Goal: Task Accomplishment & Management: Manage account settings

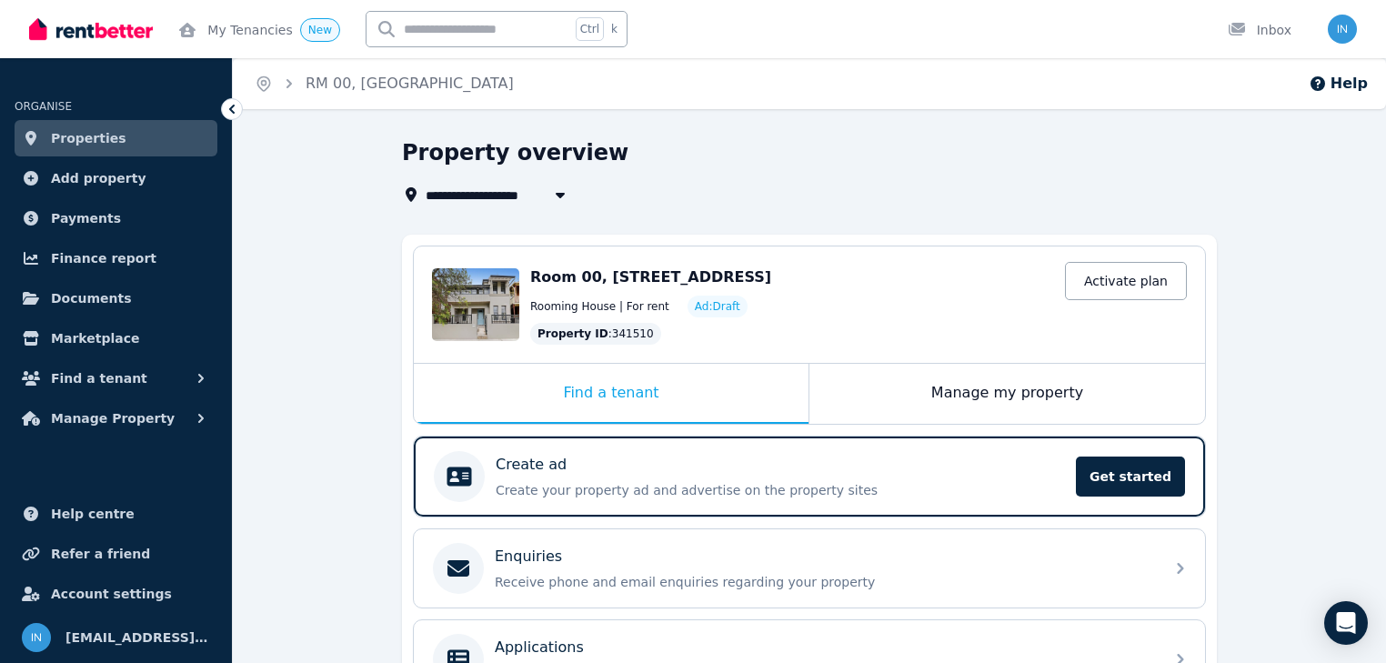
click at [111, 143] on link "Properties" at bounding box center [116, 138] width 203 height 36
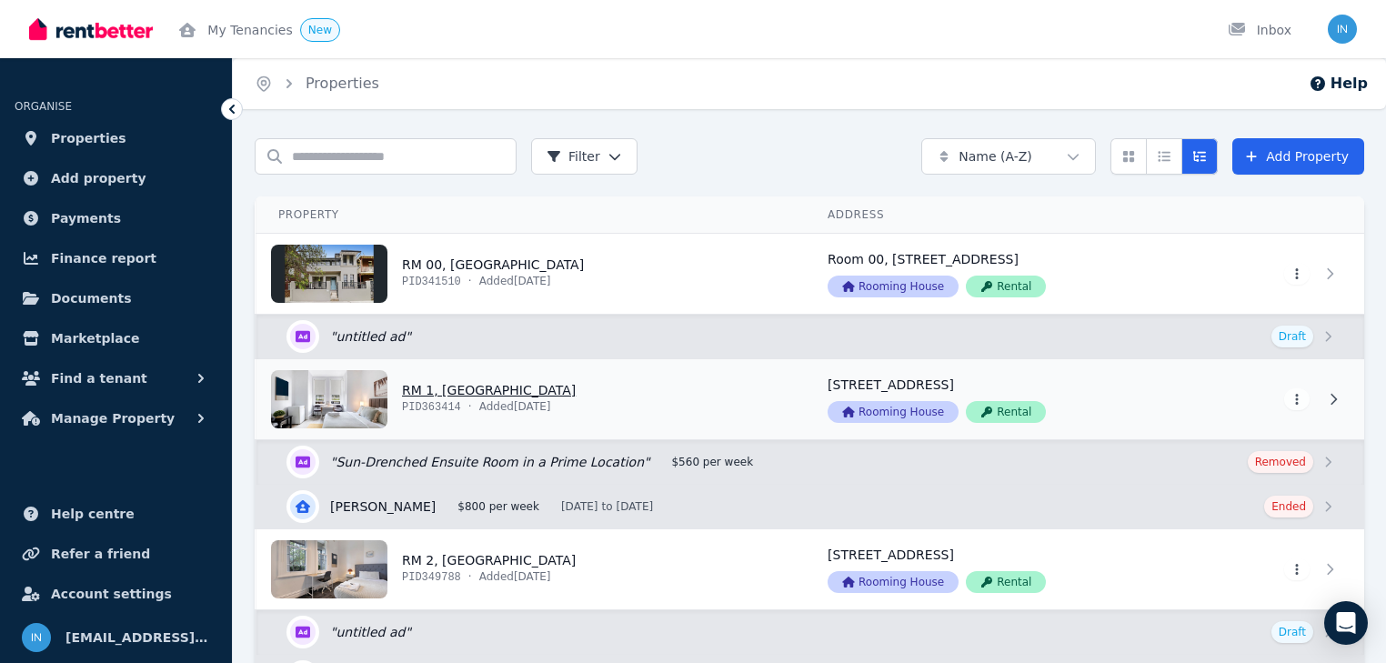
click at [467, 393] on link "View property details" at bounding box center [530, 399] width 549 height 80
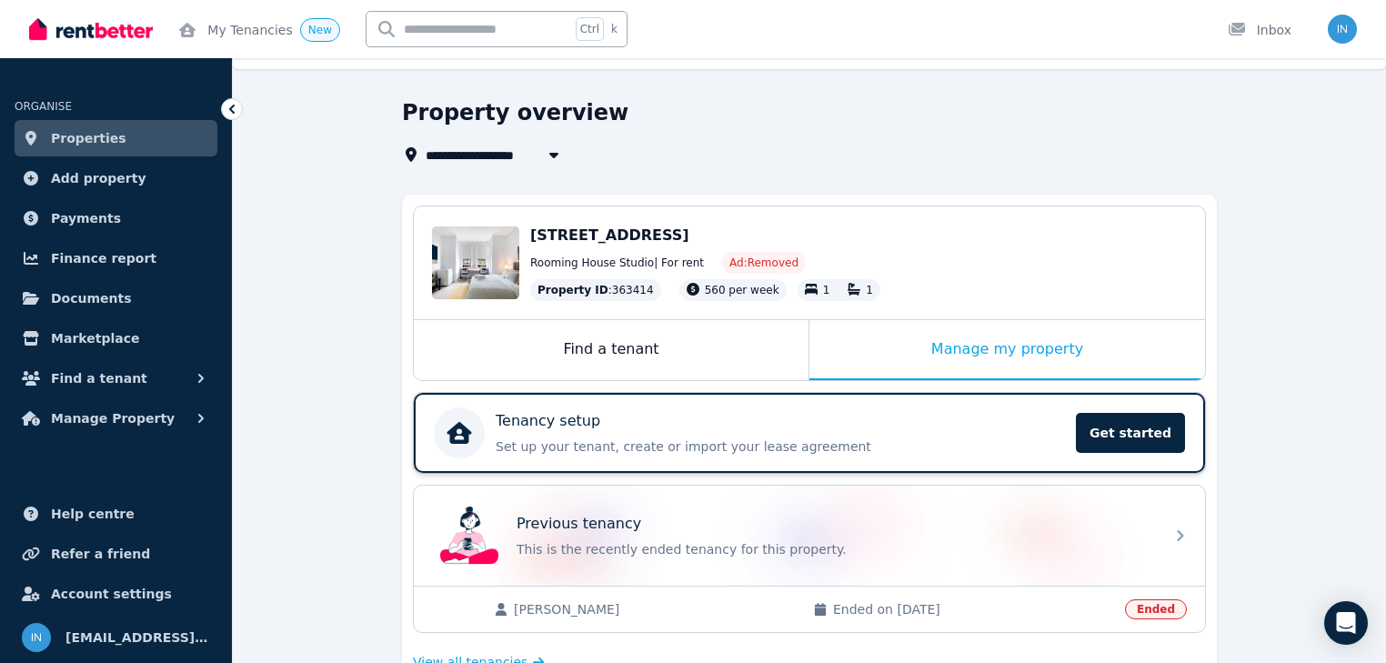
scroll to position [218, 0]
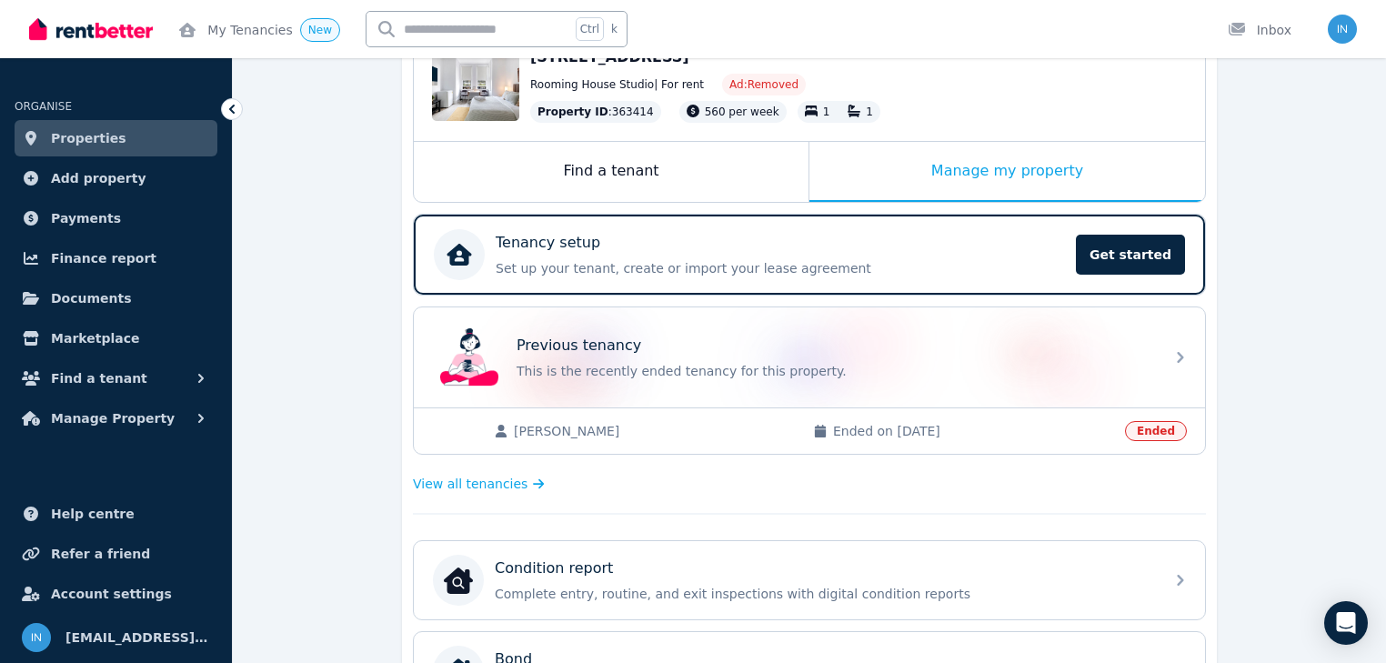
click at [91, 138] on span "Properties" at bounding box center [88, 138] width 75 height 22
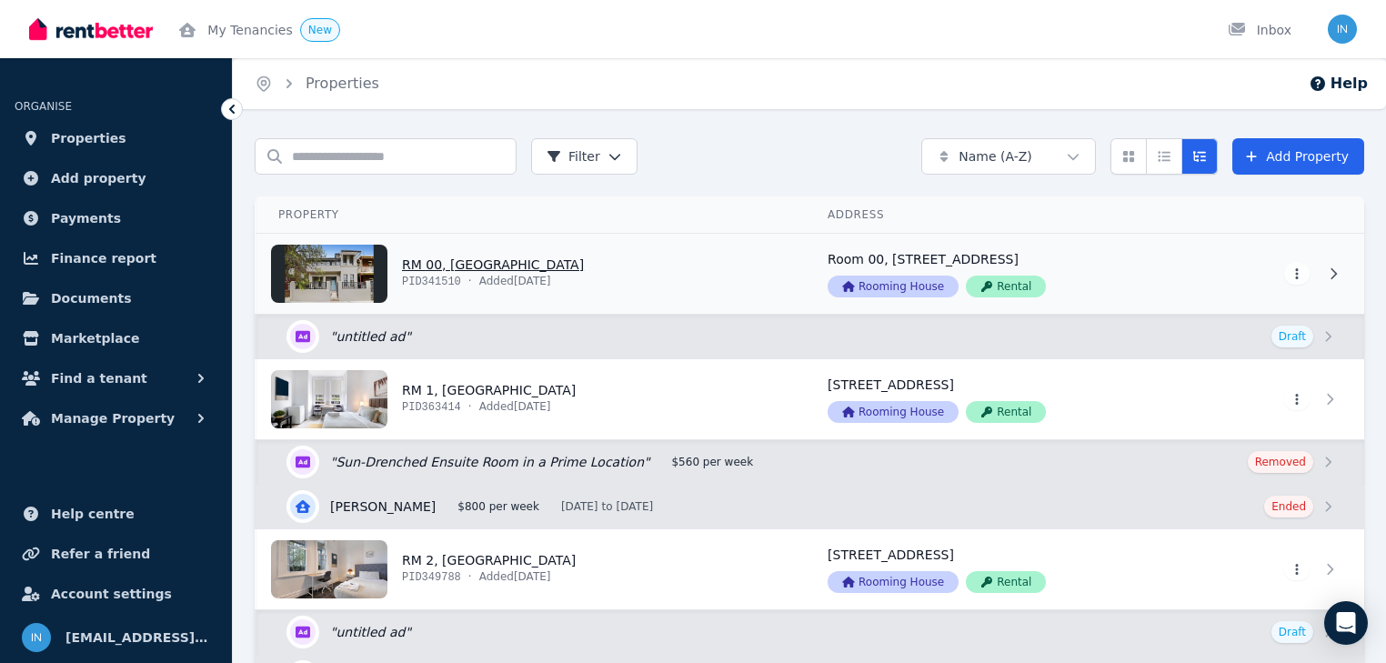
click at [462, 273] on link "View property details" at bounding box center [530, 274] width 549 height 80
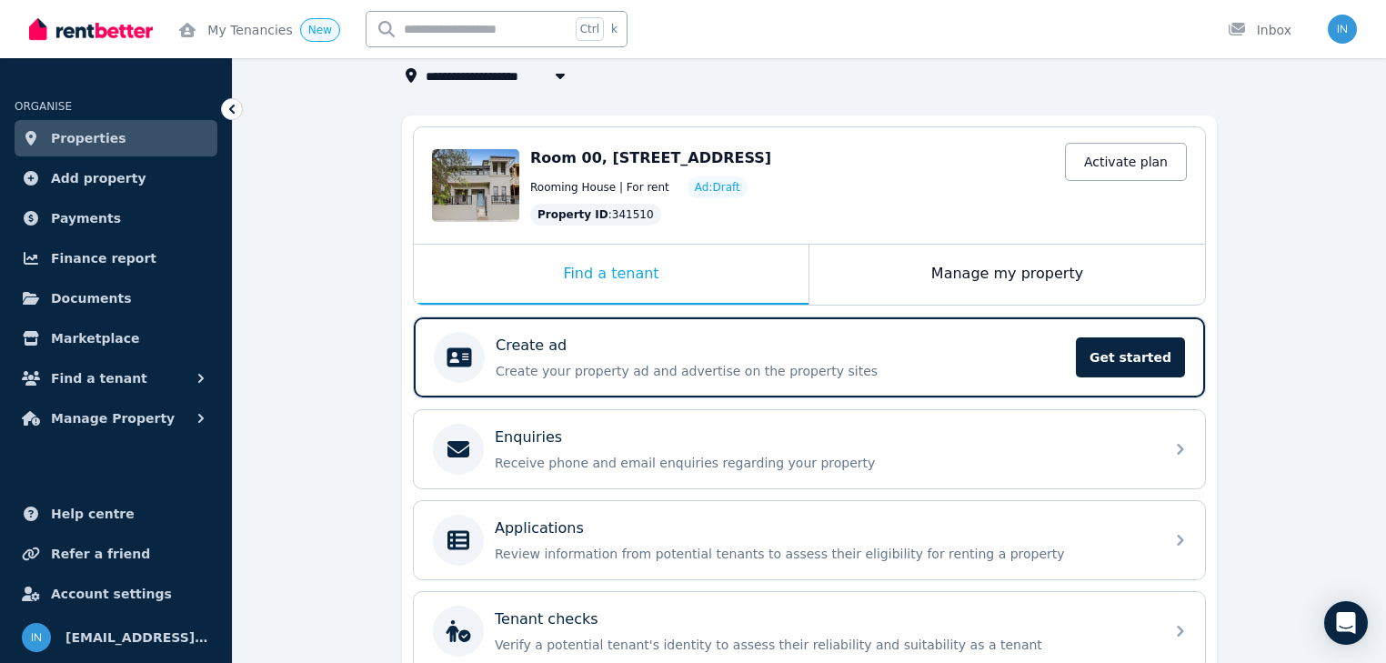
scroll to position [146, 0]
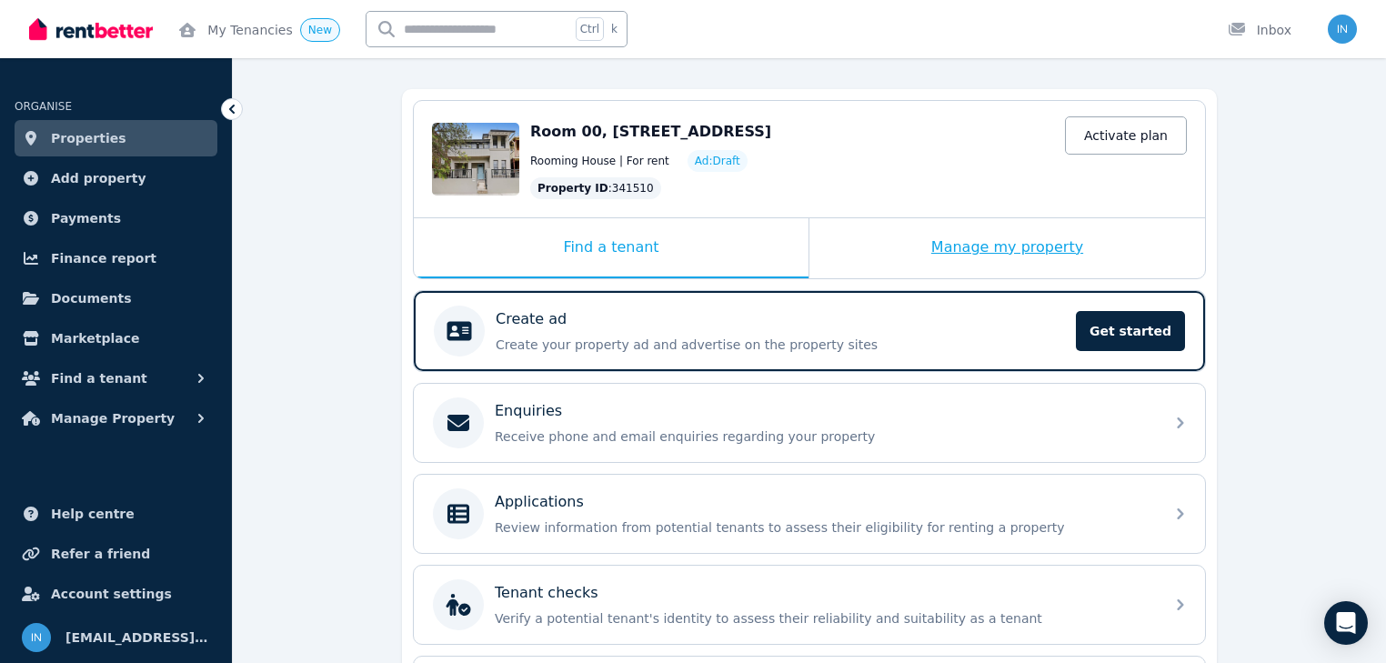
click at [935, 244] on div "Manage my property" at bounding box center [1007, 248] width 396 height 60
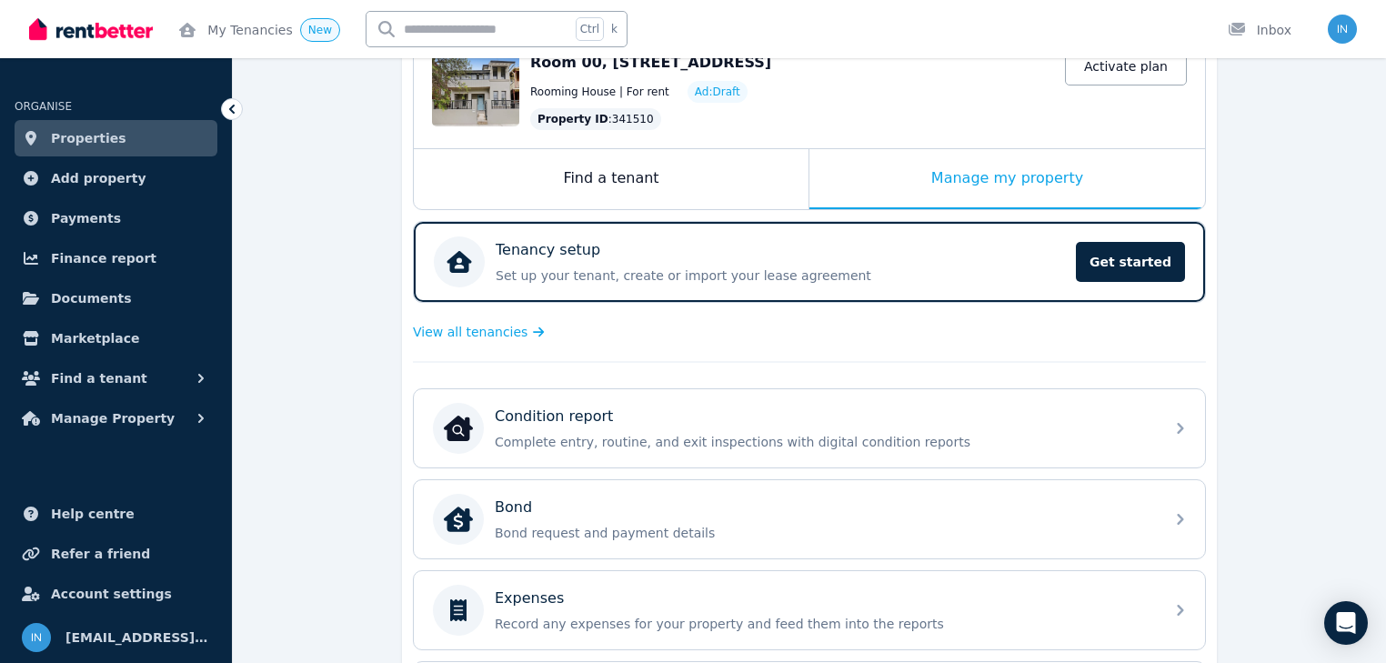
scroll to position [437, 0]
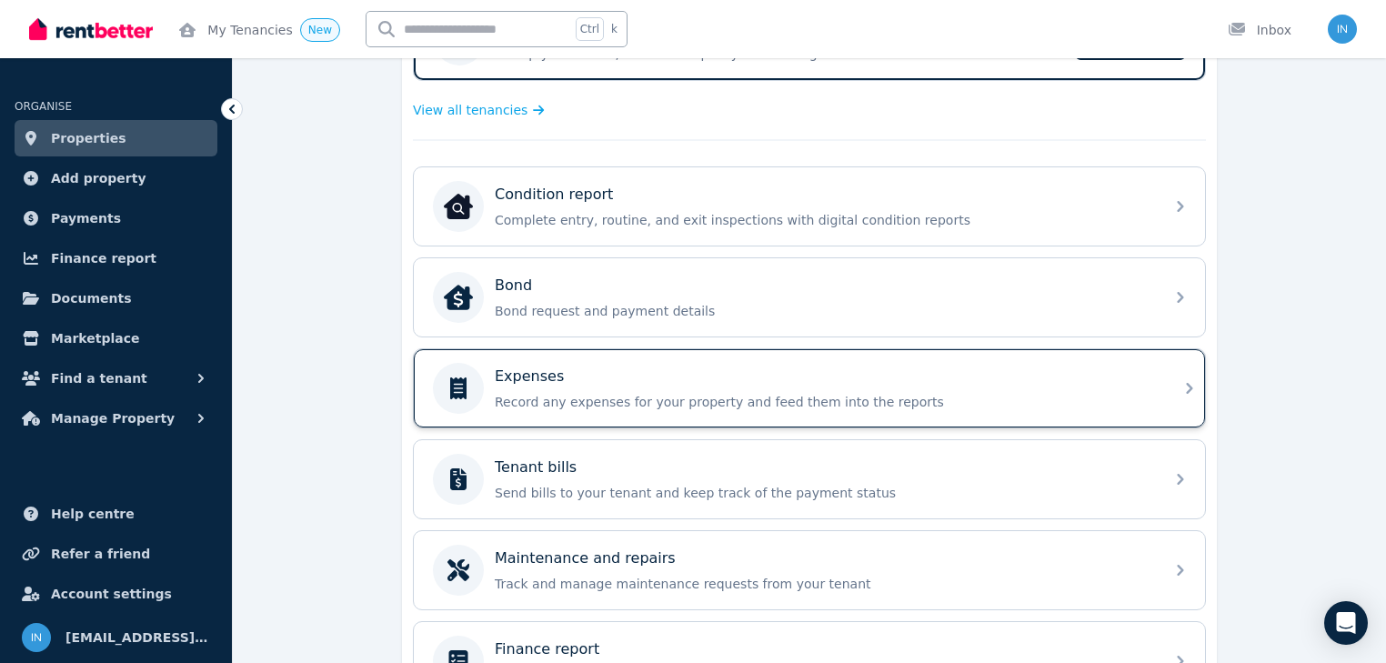
click at [560, 381] on div "Expenses" at bounding box center [824, 377] width 658 height 22
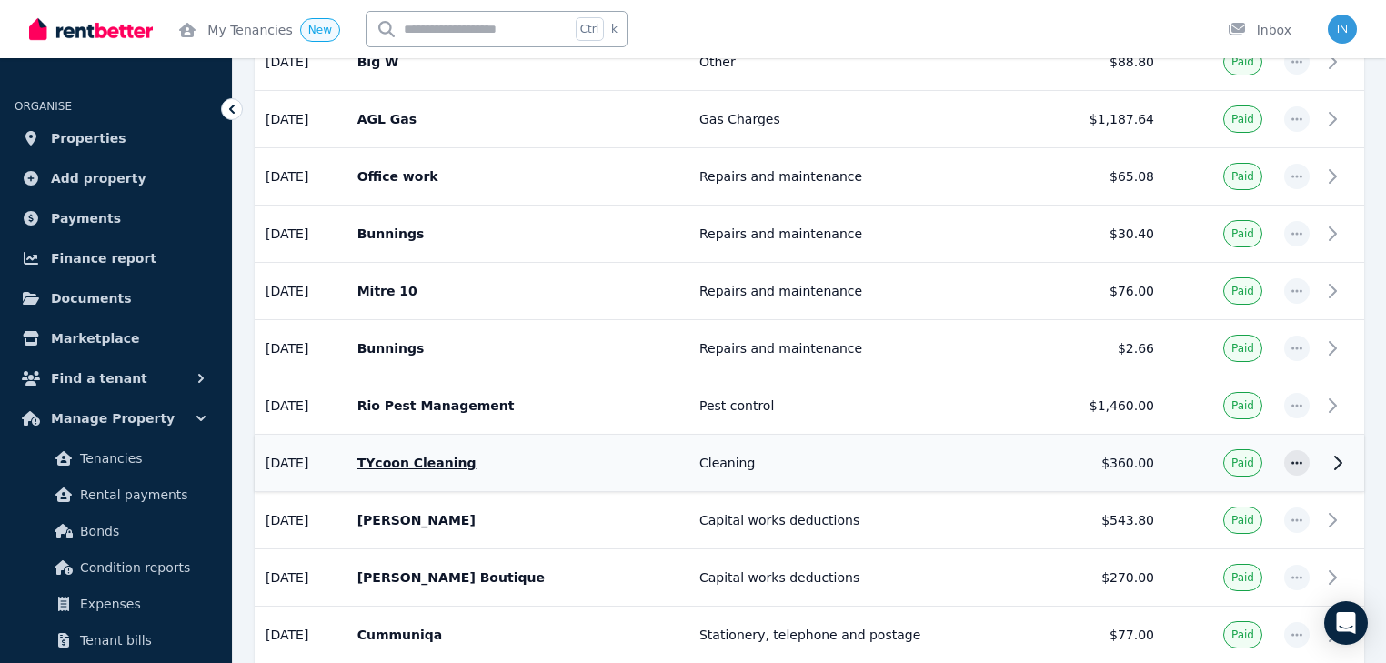
scroll to position [1819, 0]
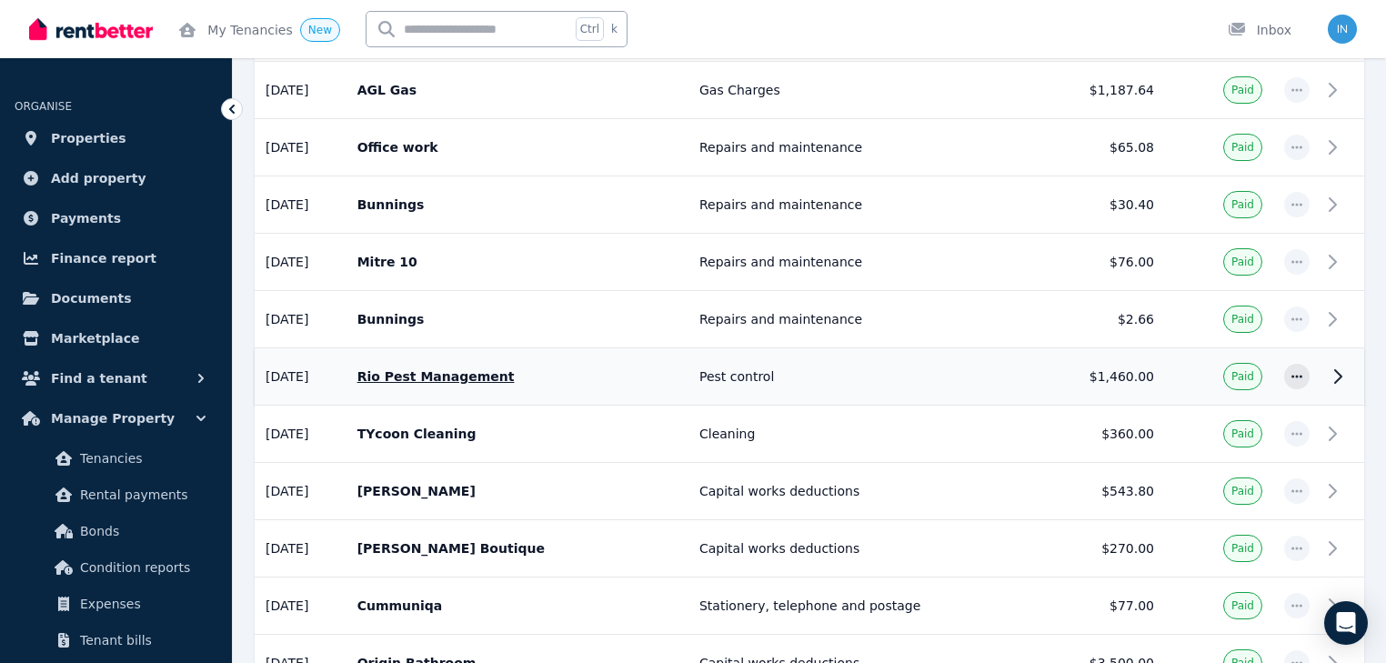
click at [489, 367] on p "Rio Pest Management" at bounding box center [517, 376] width 320 height 18
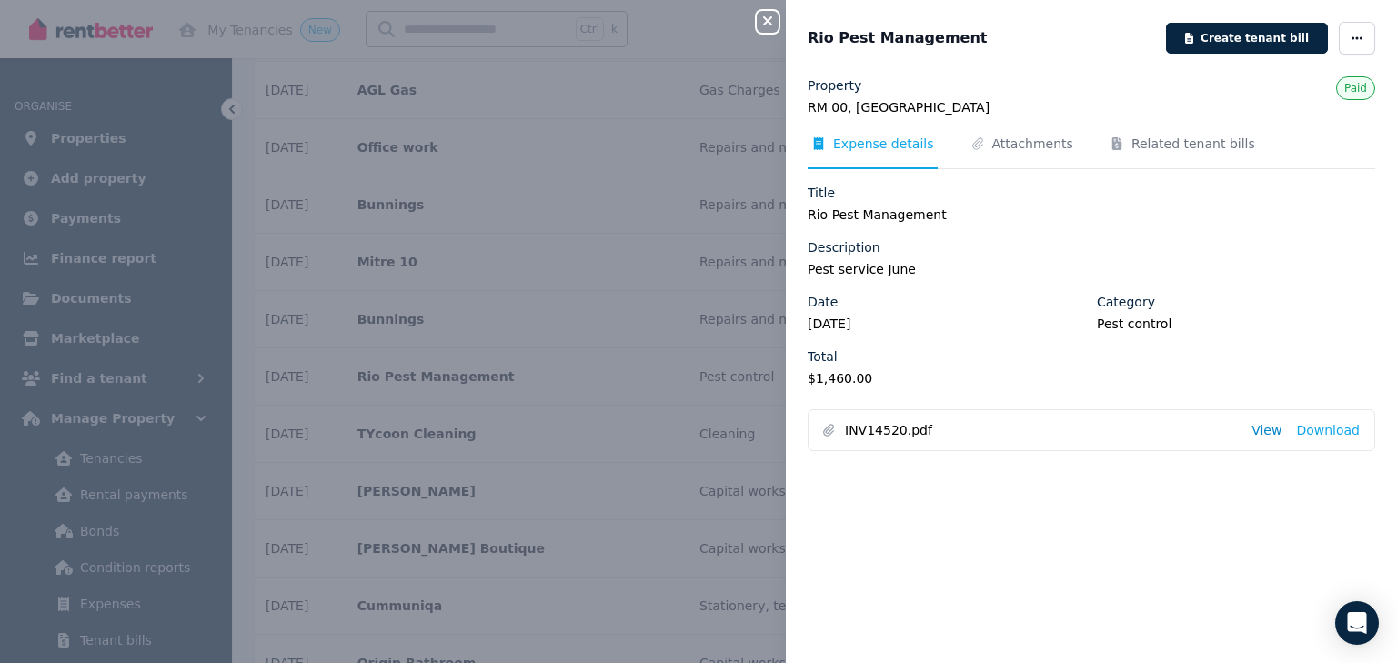
click at [1262, 430] on link "View" at bounding box center [1266, 430] width 30 height 18
click at [764, 18] on icon "button" at bounding box center [767, 20] width 9 height 9
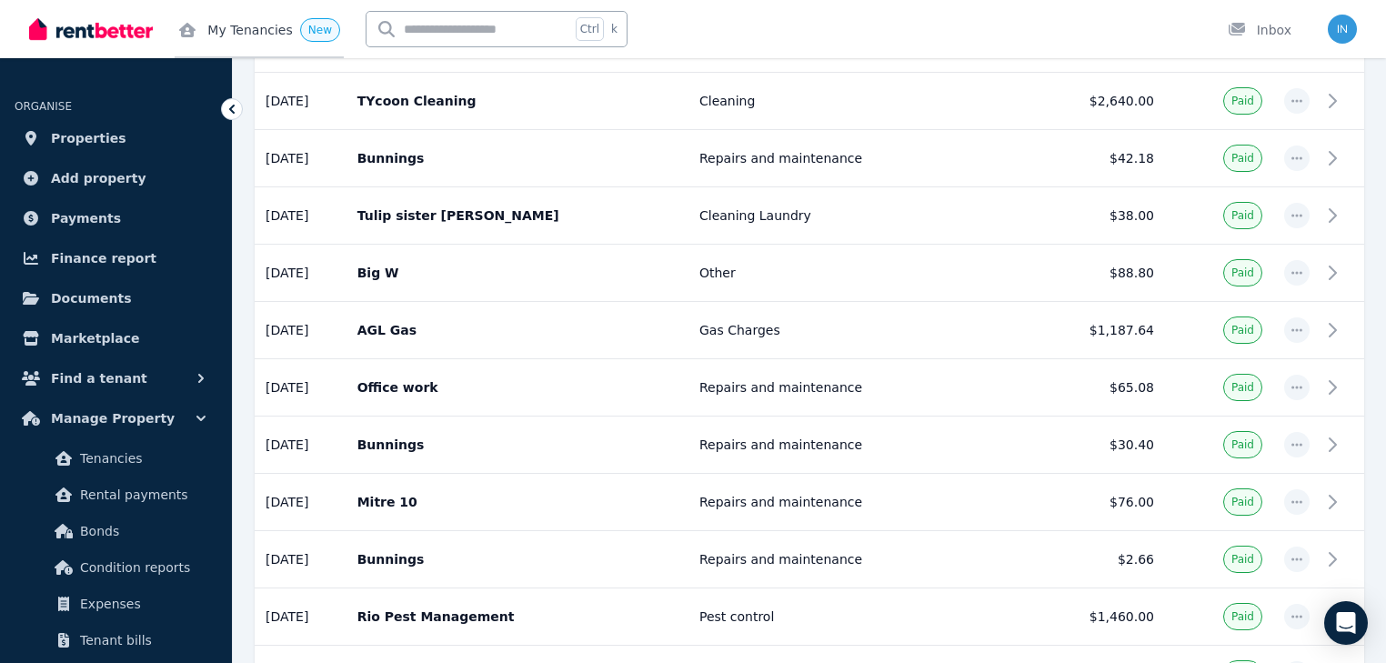
scroll to position [1528, 0]
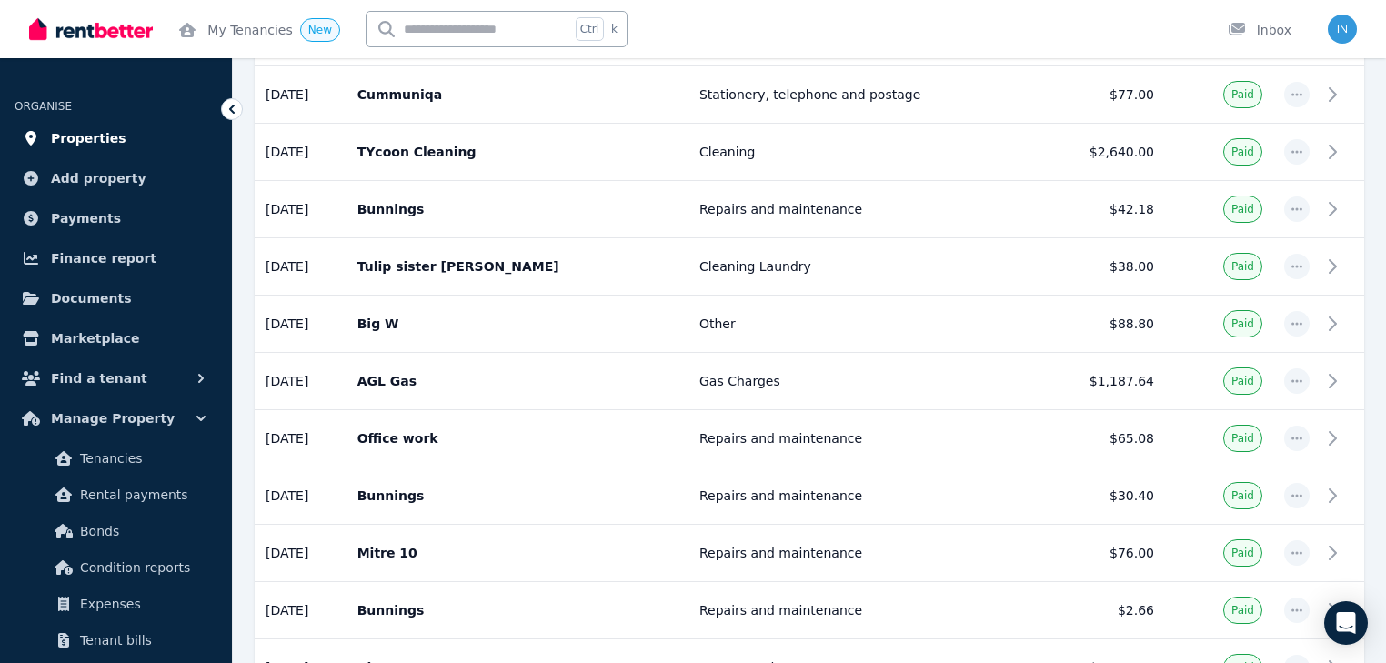
click at [76, 133] on span "Properties" at bounding box center [88, 138] width 75 height 22
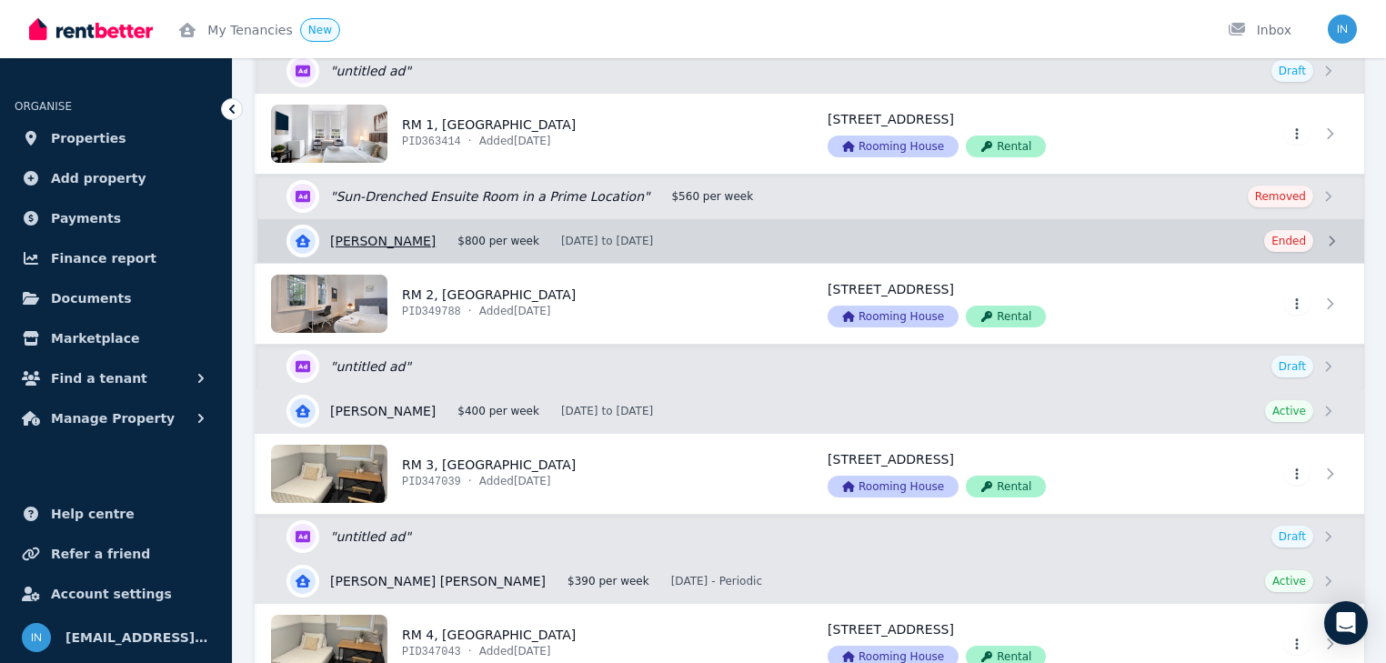
scroll to position [291, 0]
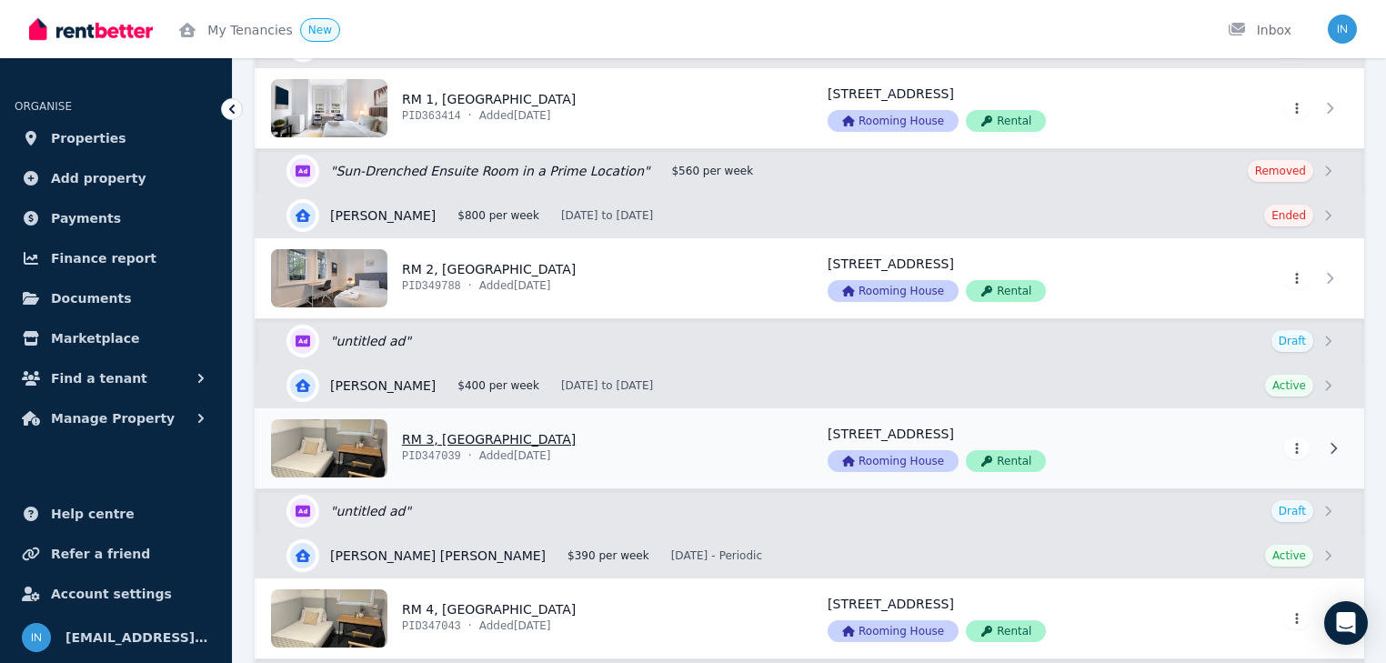
click at [448, 437] on link "View property details" at bounding box center [530, 448] width 549 height 80
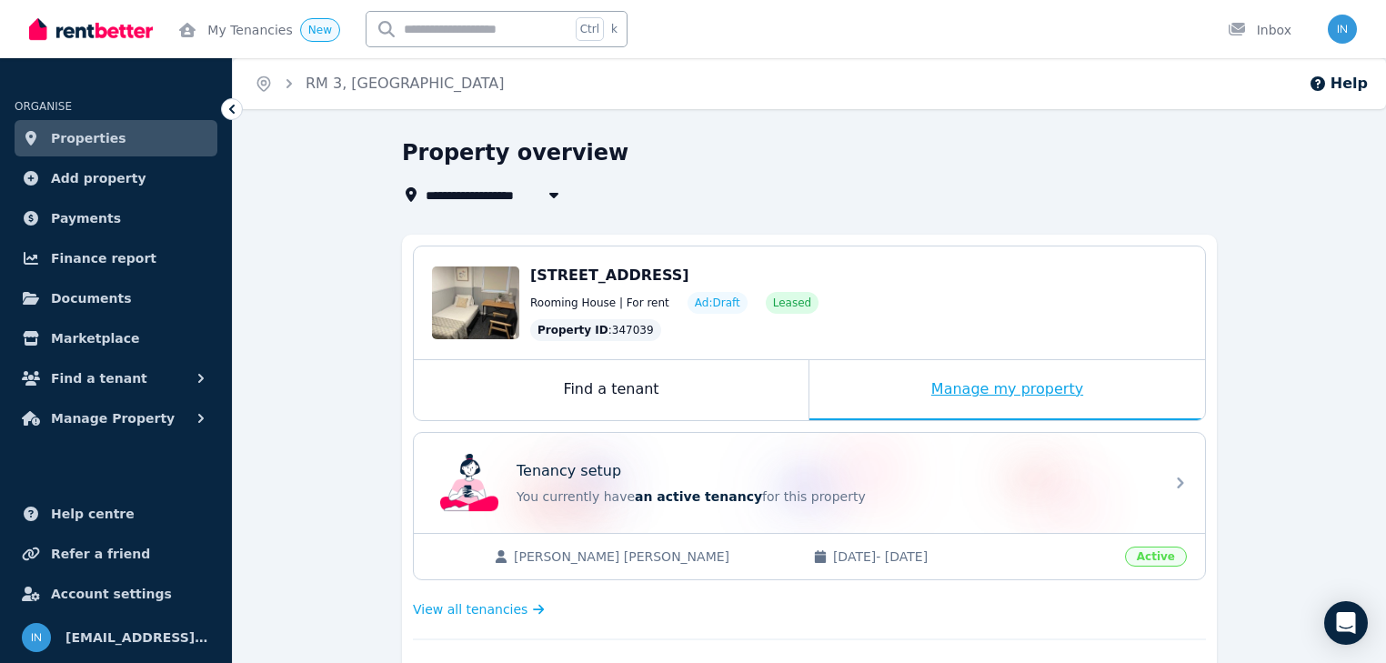
click at [968, 395] on div "Manage my property" at bounding box center [1007, 390] width 396 height 60
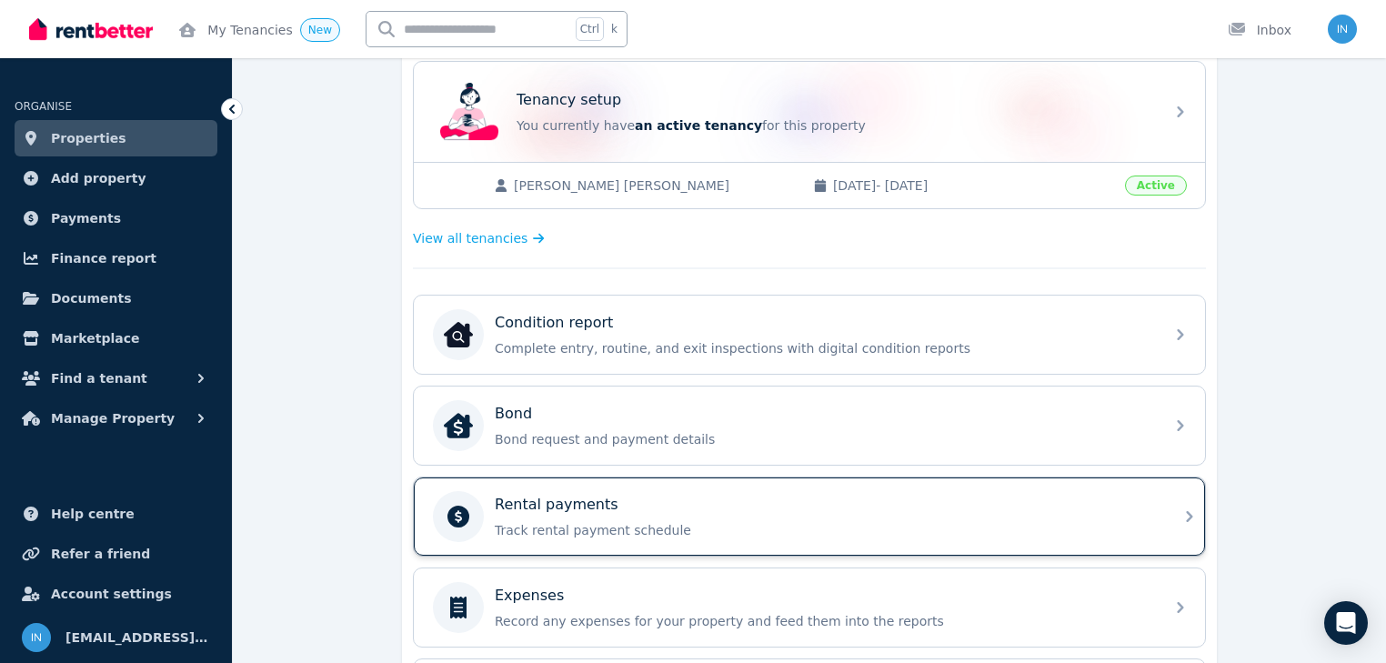
scroll to position [509, 0]
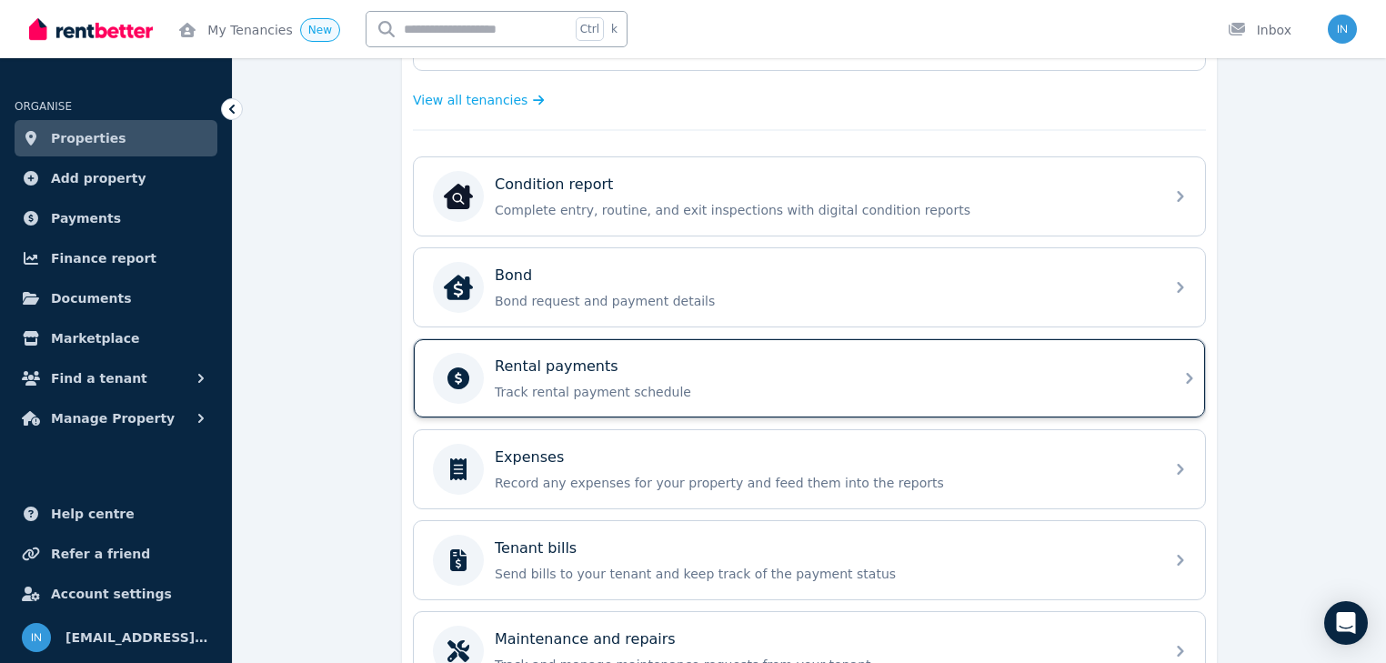
click at [581, 360] on p "Rental payments" at bounding box center [557, 367] width 124 height 22
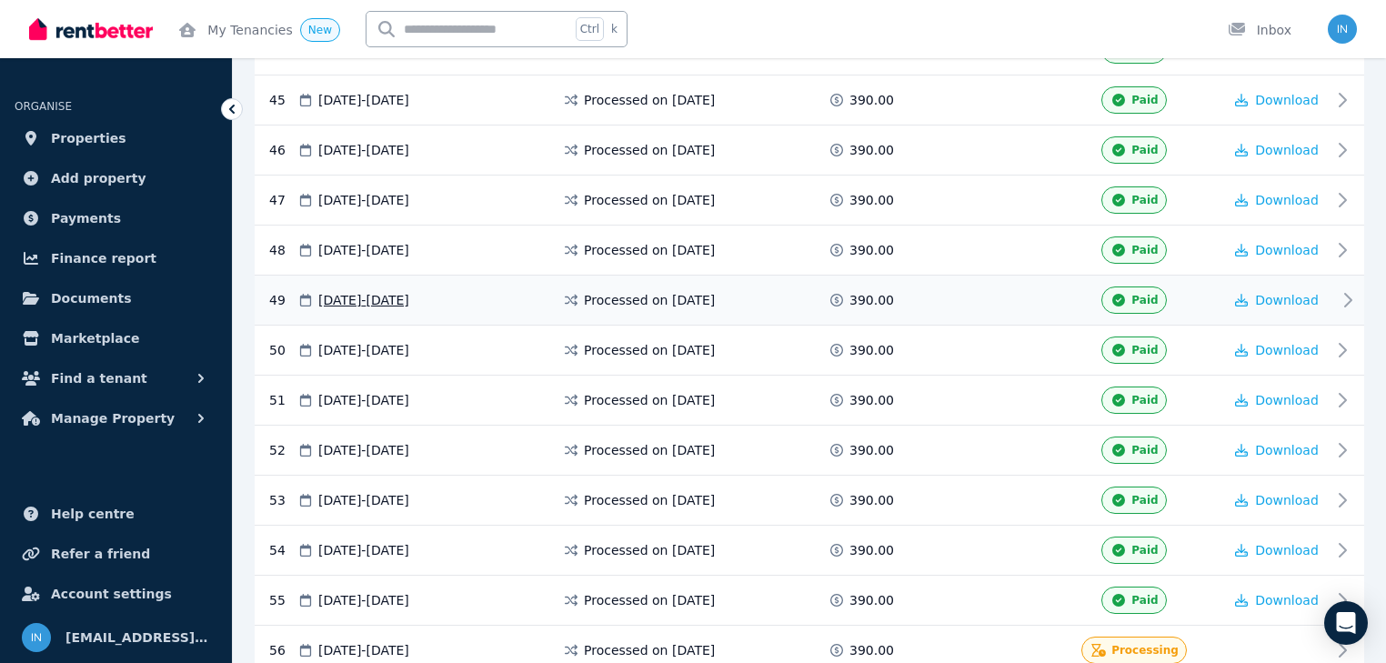
scroll to position [2730, 0]
